Goal: Information Seeking & Learning: Understand process/instructions

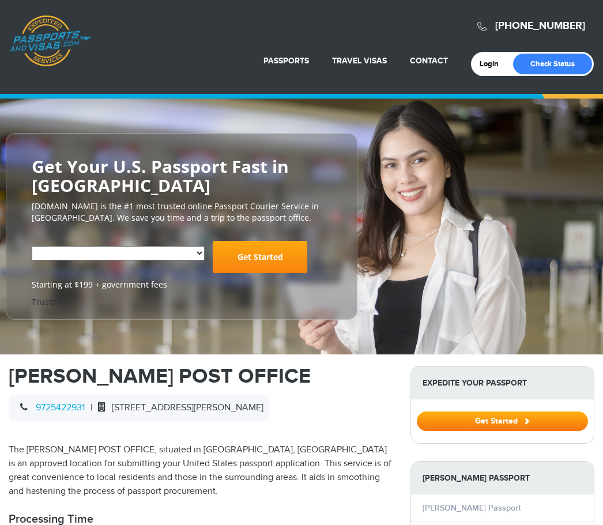
select select "**********"
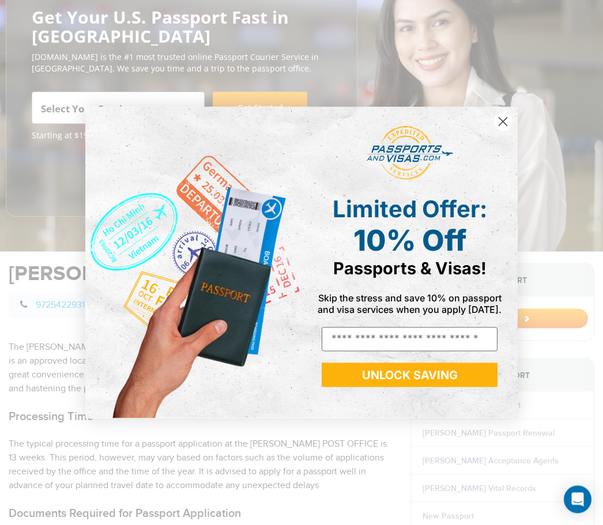
scroll to position [152, 0]
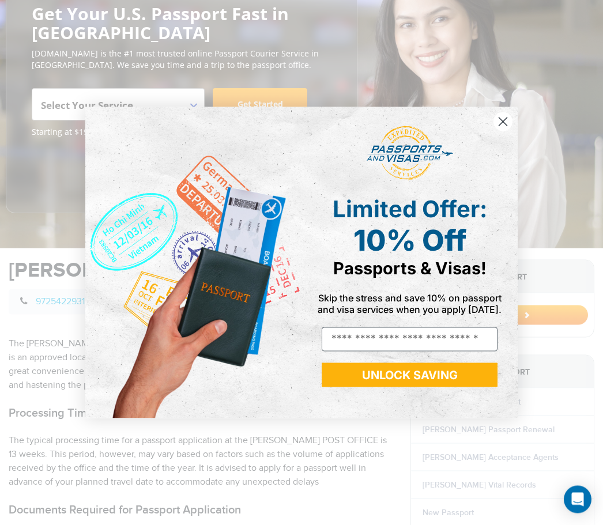
click at [509, 131] on circle "Close dialog" at bounding box center [503, 121] width 19 height 19
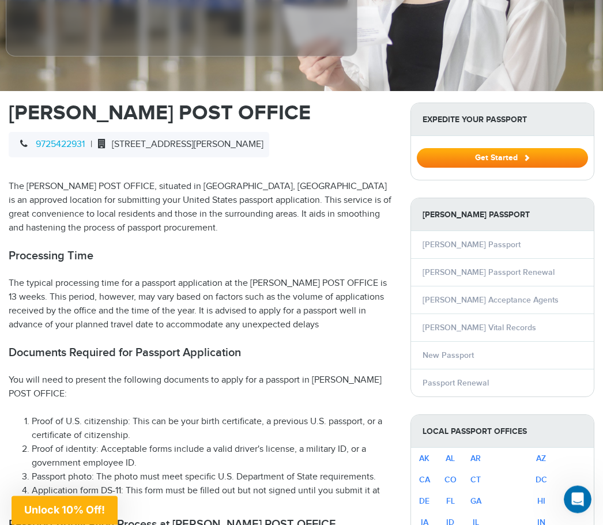
scroll to position [310, 0]
click at [507, 268] on link "Mckinney Passport Renewal" at bounding box center [489, 273] width 132 height 10
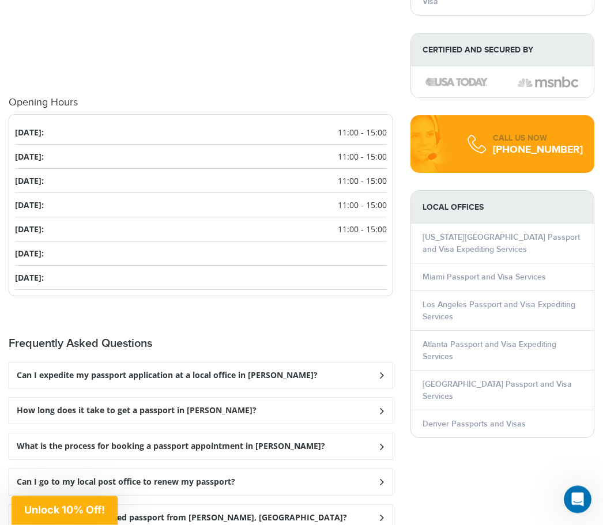
scroll to position [1418, 0]
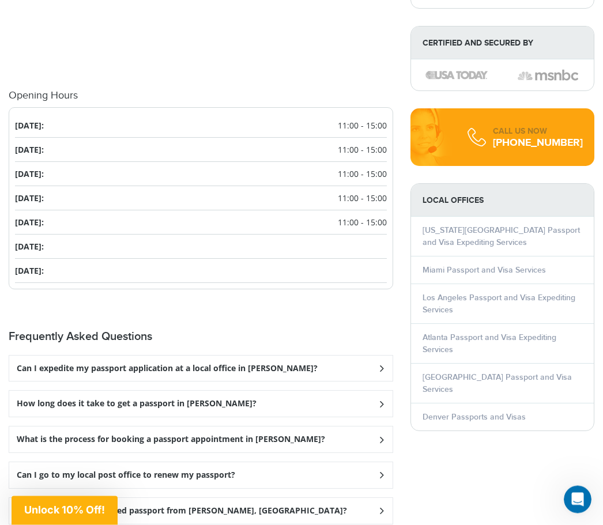
click at [230, 471] on h3 "Can I go to my local post office to renew my passport?" at bounding box center [126, 476] width 219 height 10
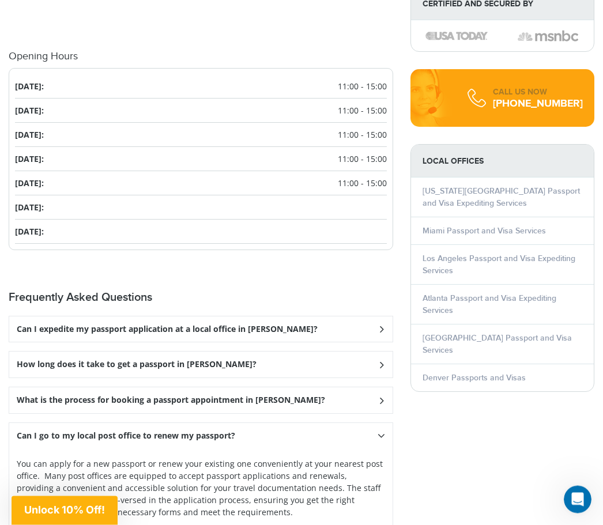
scroll to position [1460, 0]
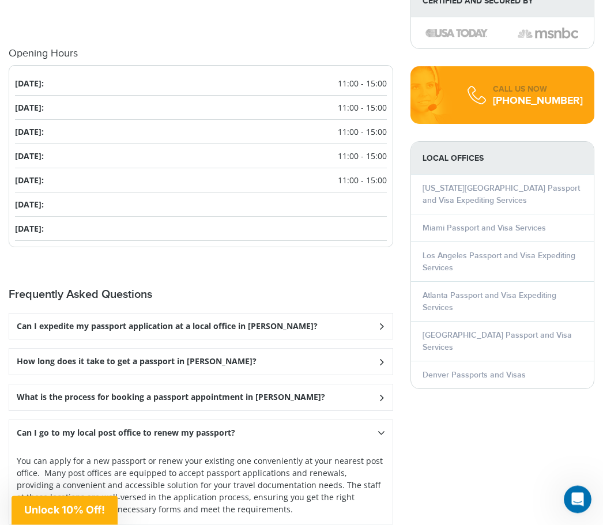
click at [264, 394] on h3 "What is the process for booking a passport appointment in Mckinney?" at bounding box center [171, 398] width 309 height 10
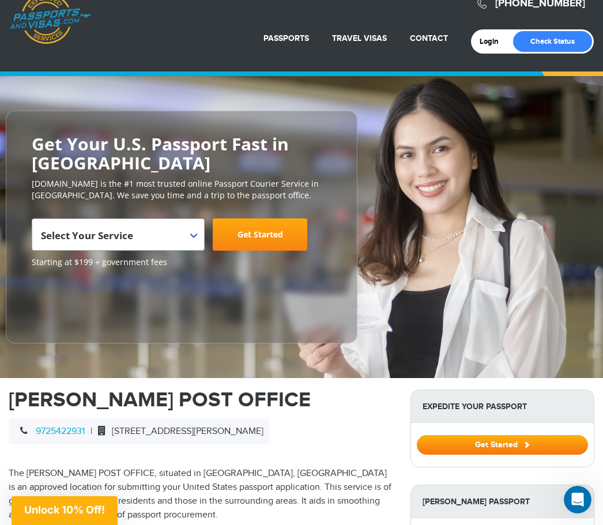
scroll to position [0, 0]
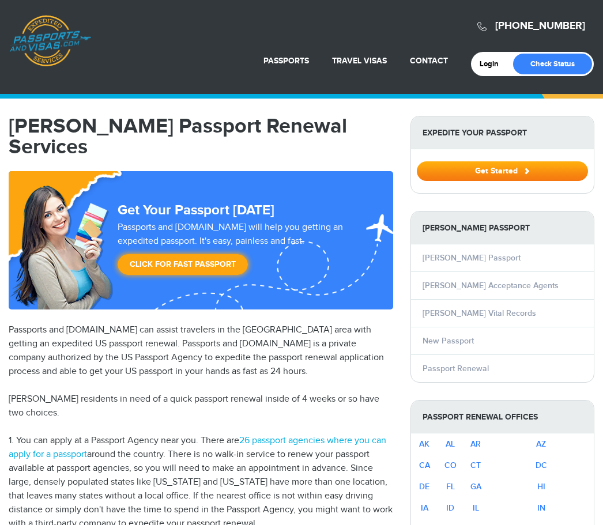
select select "**********"
